Goal: Information Seeking & Learning: Learn about a topic

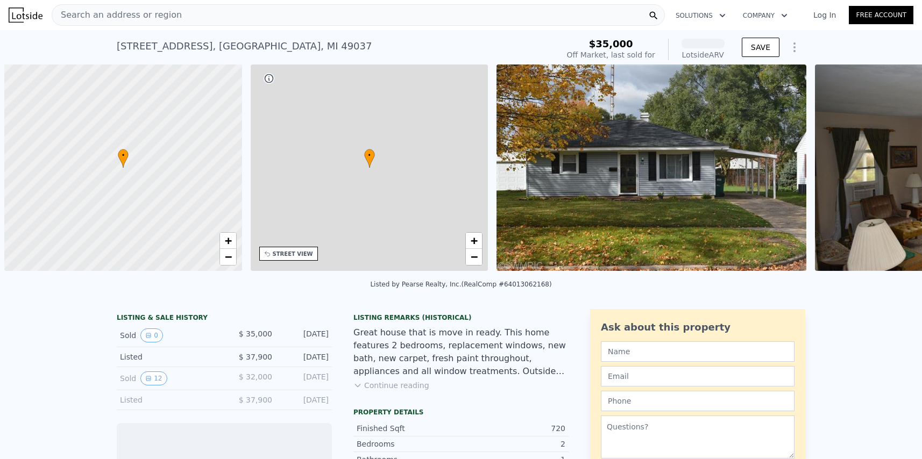
scroll to position [0, 4]
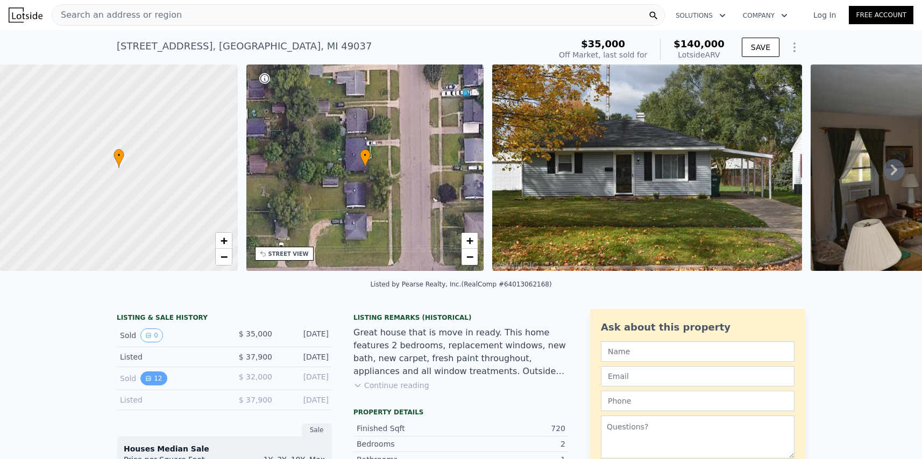
click at [146, 386] on button "12" at bounding box center [153, 379] width 26 height 14
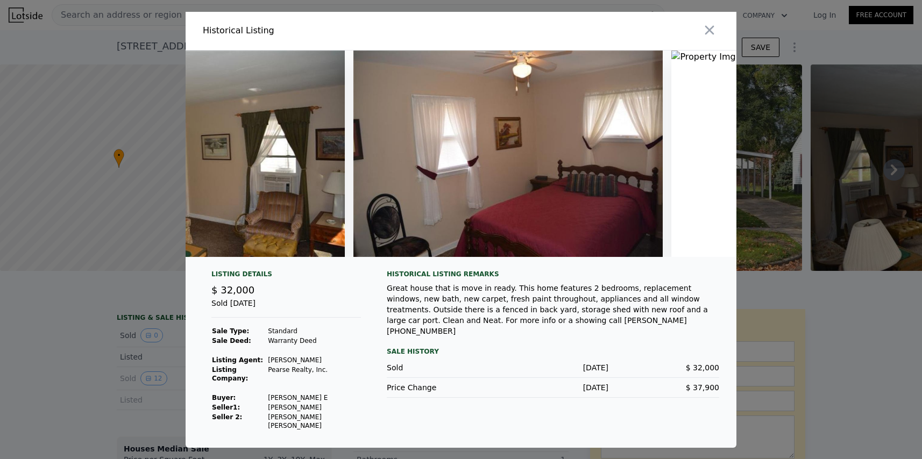
scroll to position [0, 0]
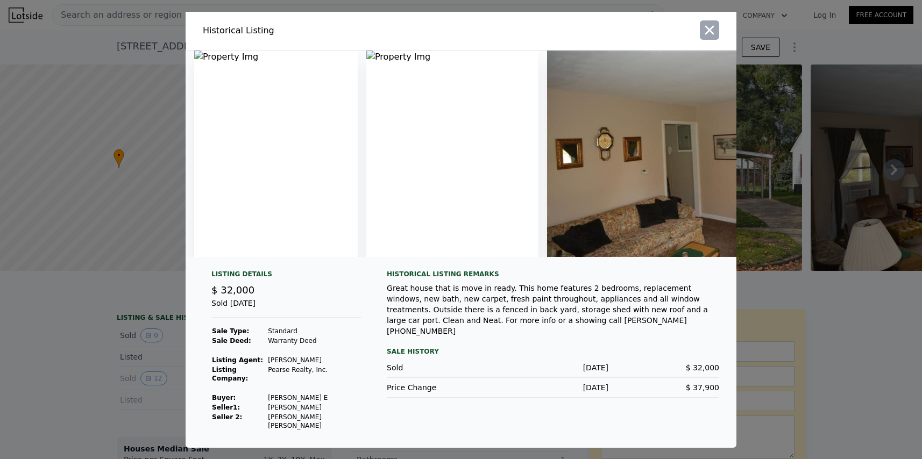
click at [707, 28] on icon "button" at bounding box center [709, 30] width 15 height 15
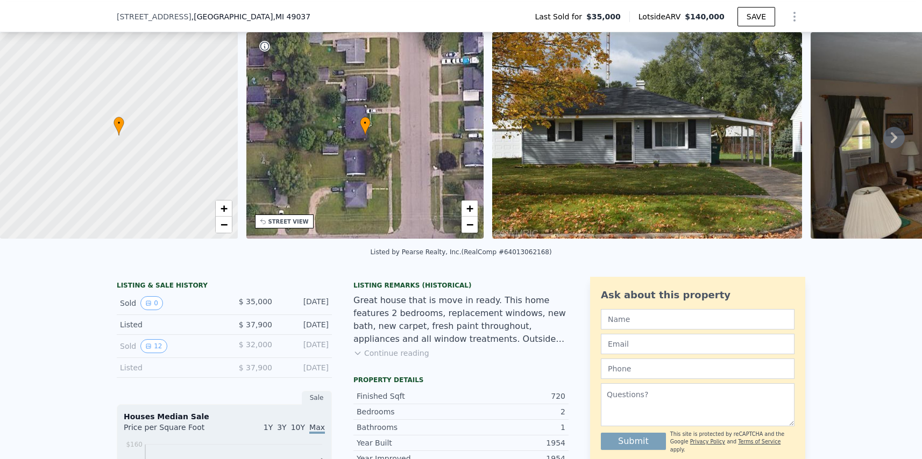
scroll to position [50, 0]
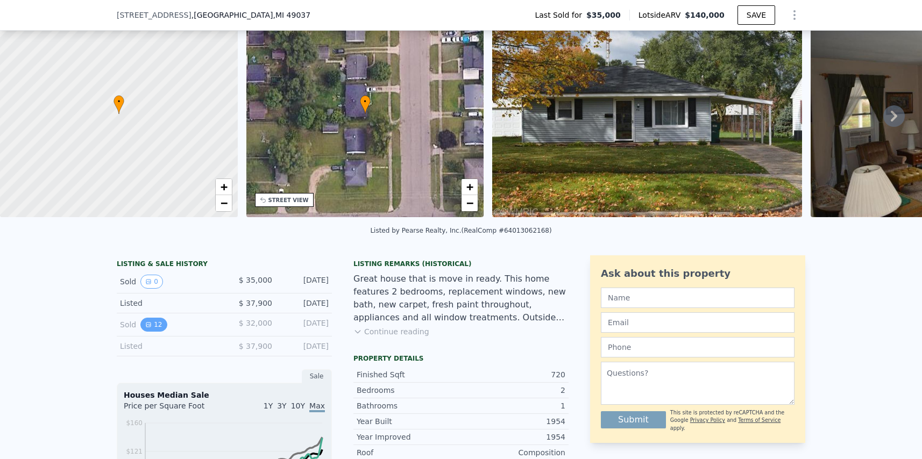
click at [147, 332] on button "12" at bounding box center [153, 325] width 26 height 14
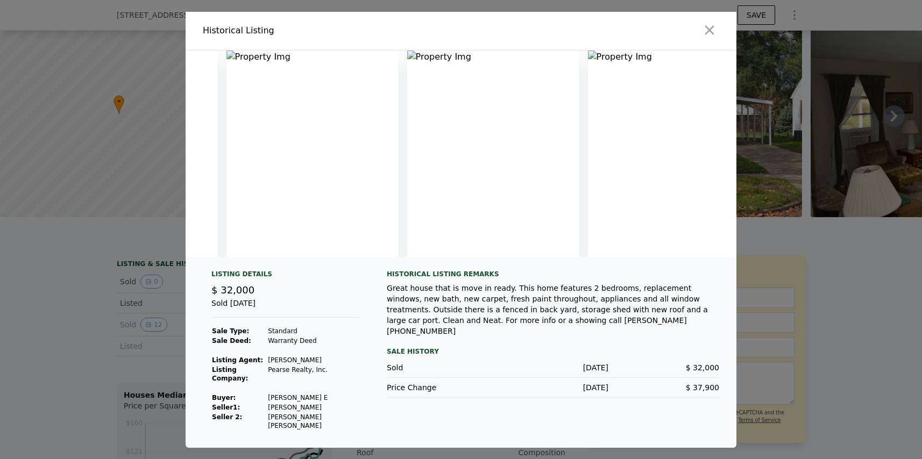
scroll to position [0, 2298]
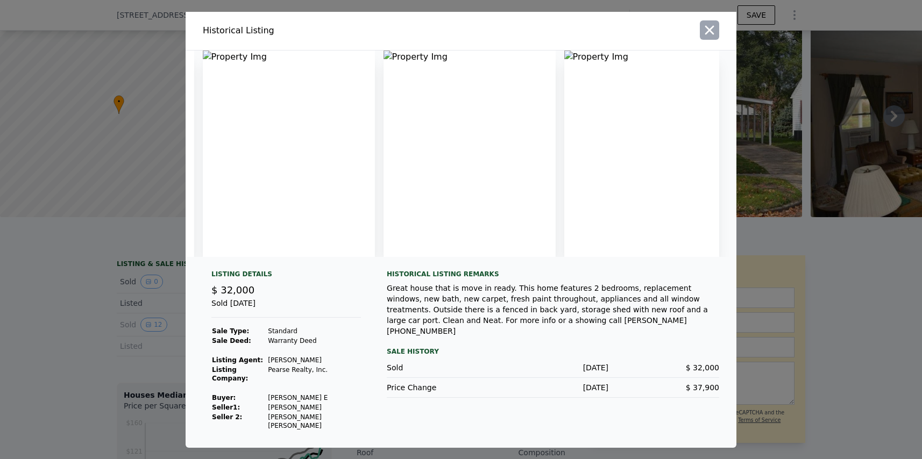
click at [706, 32] on icon "button" at bounding box center [709, 30] width 15 height 15
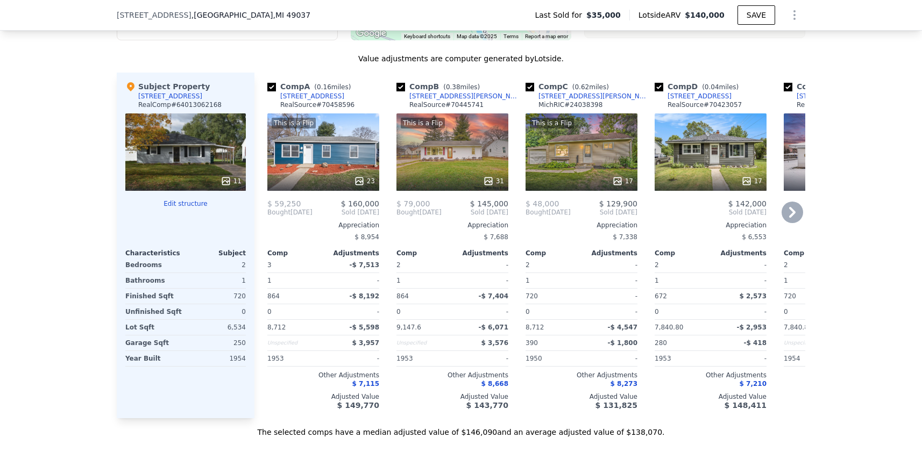
scroll to position [1126, 0]
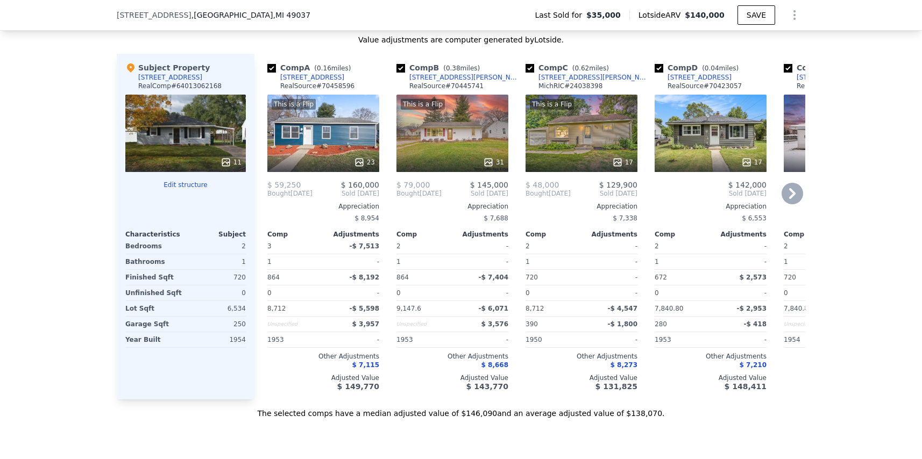
click at [314, 165] on div "23" at bounding box center [323, 162] width 103 height 11
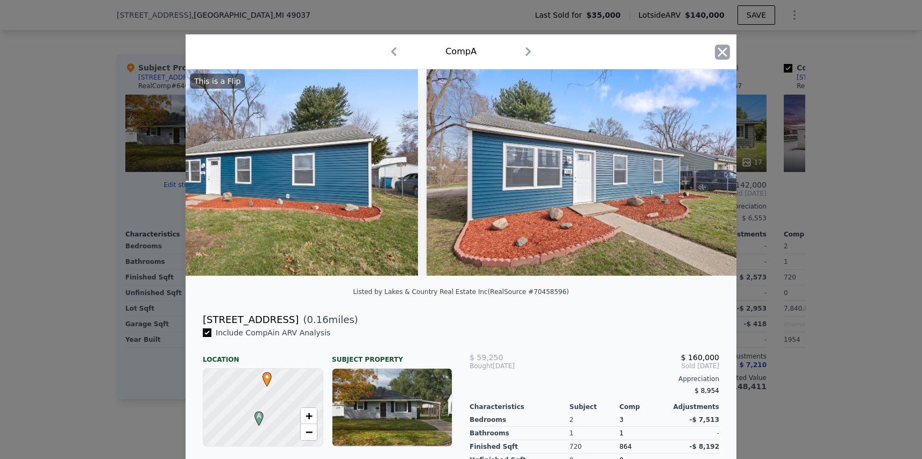
click at [715, 52] on icon "button" at bounding box center [722, 52] width 15 height 15
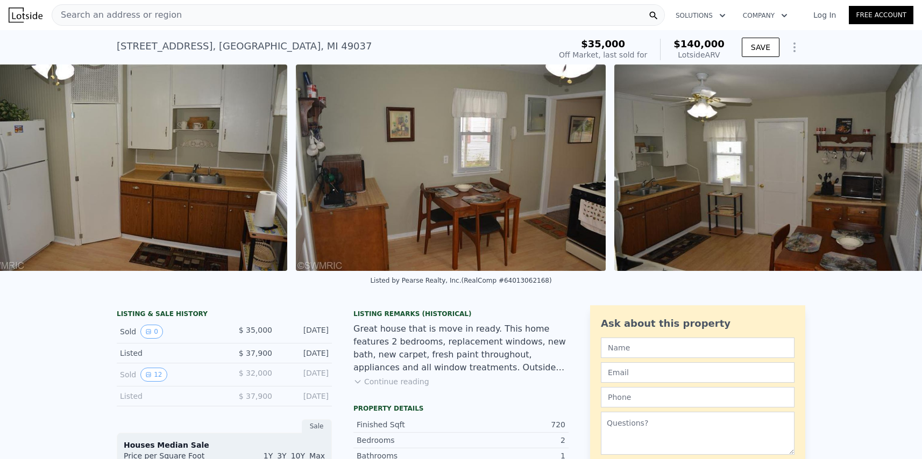
scroll to position [0, 2403]
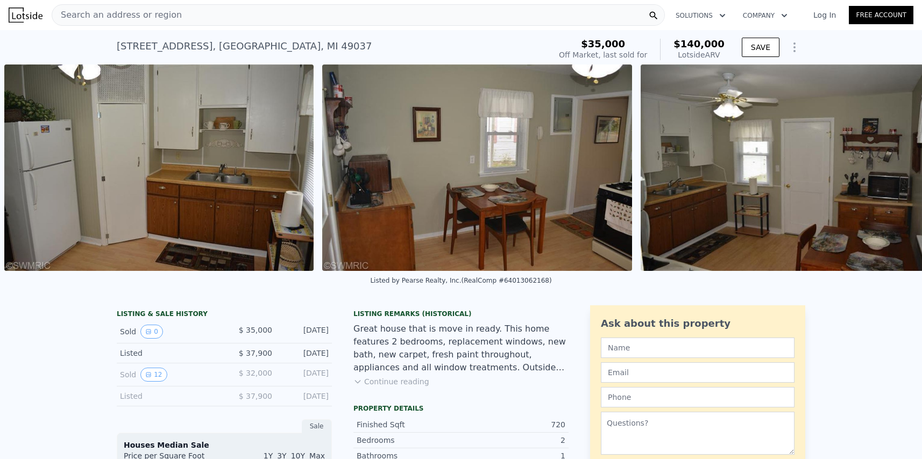
click at [686, 207] on img at bounding box center [796, 168] width 310 height 207
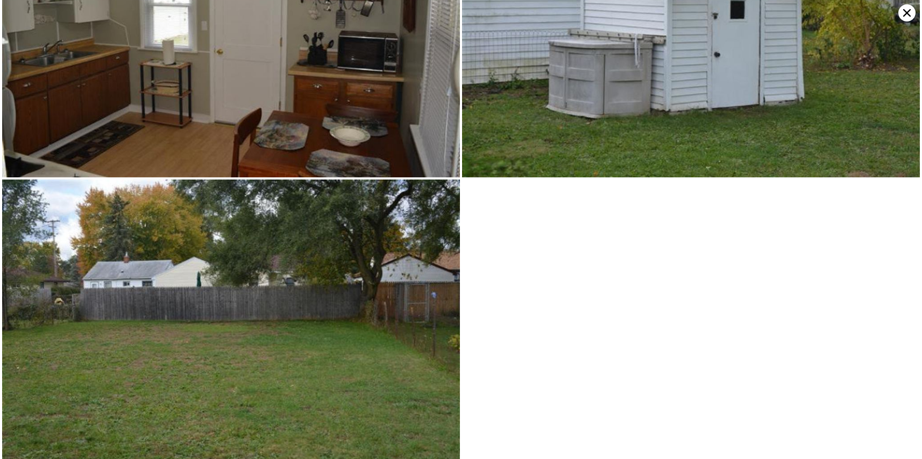
scroll to position [1368, 0]
